Goal: Task Accomplishment & Management: Use online tool/utility

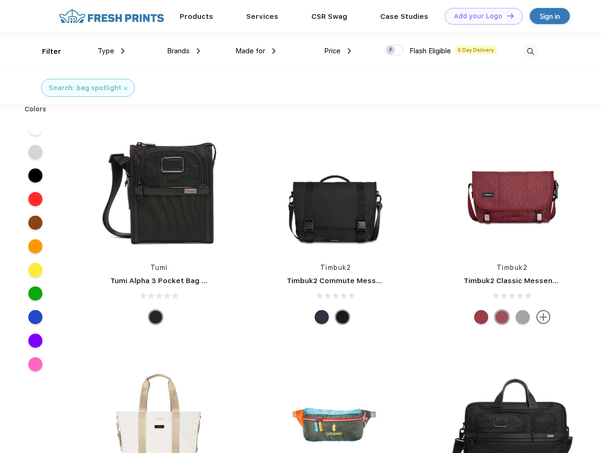
click at [480, 16] on link "Add your Logo Design Tool" at bounding box center [484, 16] width 78 height 17
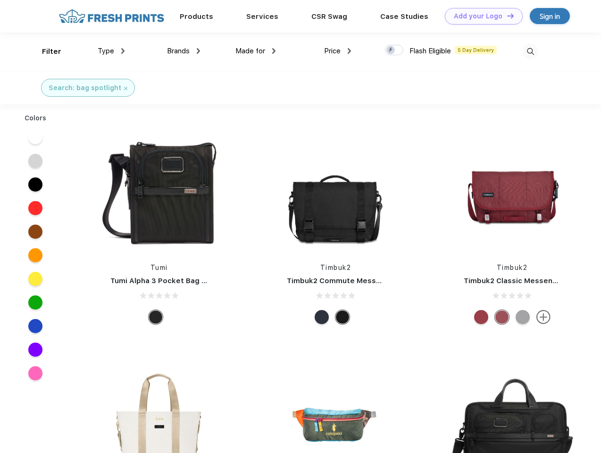
click at [0, 0] on div "Design Tool" at bounding box center [0, 0] width 0 height 0
click at [506, 16] on link "Add your Logo Design Tool" at bounding box center [484, 16] width 78 height 17
click at [45, 51] on div "Filter" at bounding box center [51, 51] width 19 height 11
click at [111, 51] on span "Type" at bounding box center [106, 51] width 17 height 8
click at [183, 51] on span "Brands" at bounding box center [178, 51] width 23 height 8
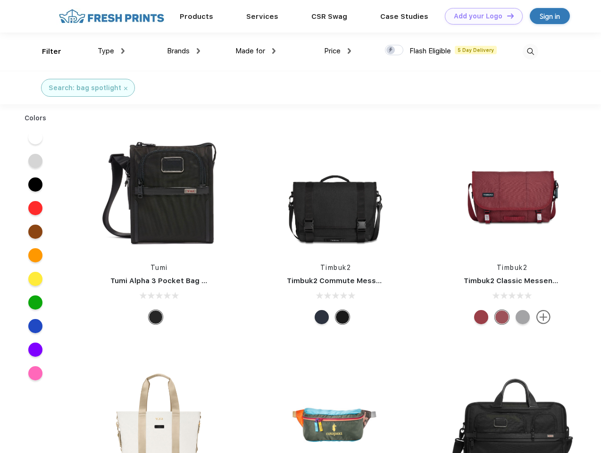
click at [256, 51] on span "Made for" at bounding box center [250, 51] width 30 height 8
click at [338, 51] on span "Price" at bounding box center [332, 51] width 17 height 8
click at [394, 50] on div at bounding box center [394, 50] width 18 height 10
click at [391, 50] on input "checkbox" at bounding box center [388, 47] width 6 height 6
click at [530, 51] on img at bounding box center [531, 52] width 16 height 16
